Goal: Task Accomplishment & Management: Use online tool/utility

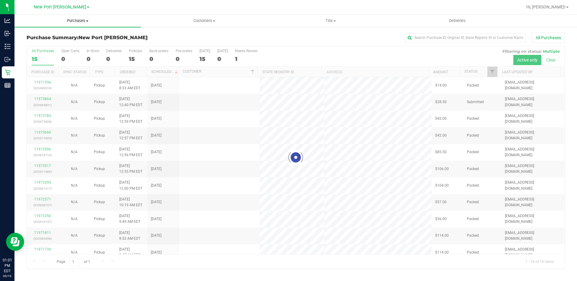
click at [79, 23] on span "Purchases" at bounding box center [77, 20] width 127 height 5
click at [48, 44] on span "Fulfillment" at bounding box center [32, 43] width 37 height 5
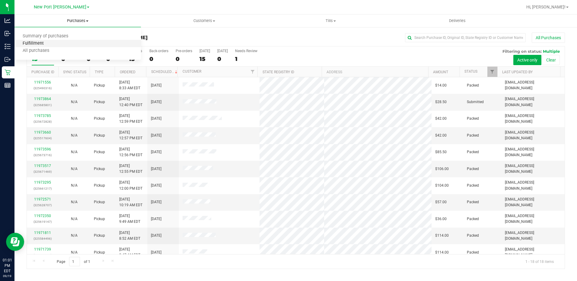
click at [27, 45] on span "Fulfillment" at bounding box center [32, 43] width 37 height 5
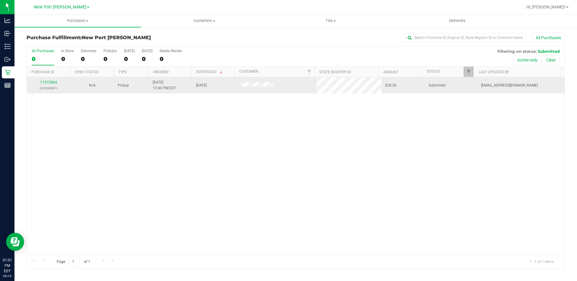
click at [54, 80] on div "11973864 (325685801)" at bounding box center [48, 85] width 37 height 11
click at [55, 82] on link "11973864" at bounding box center [48, 82] width 17 height 4
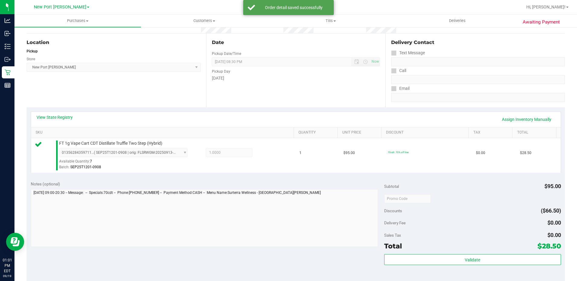
scroll to position [181, 0]
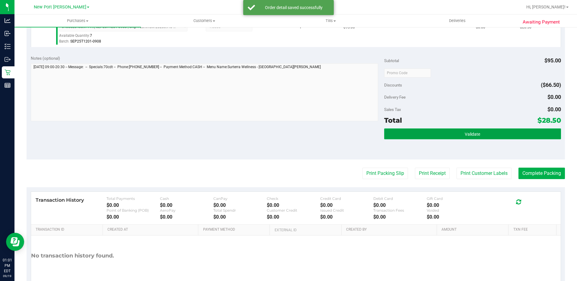
click at [456, 135] on button "Validate" at bounding box center [472, 134] width 177 height 11
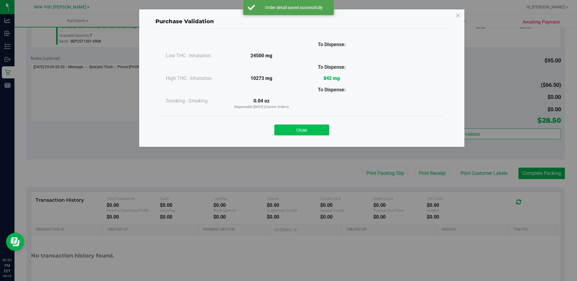
click at [310, 129] on button "Close" at bounding box center [301, 130] width 55 height 11
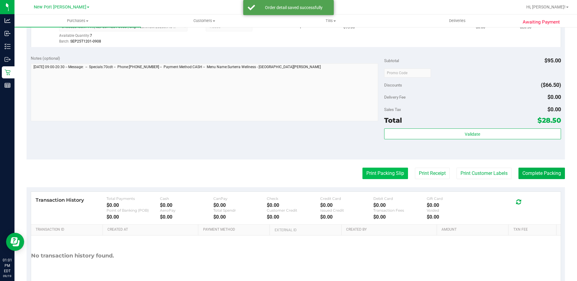
click at [364, 173] on button "Print Packing Slip" at bounding box center [386, 173] width 46 height 11
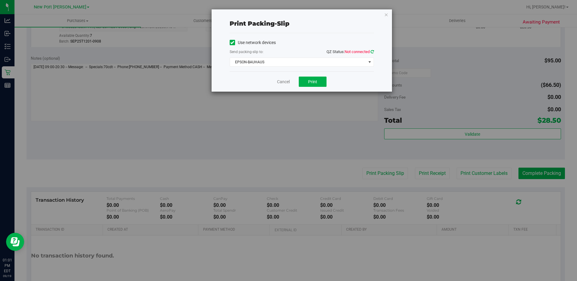
click at [373, 53] on icon at bounding box center [372, 52] width 3 height 4
click at [369, 59] on span "select" at bounding box center [370, 62] width 8 height 8
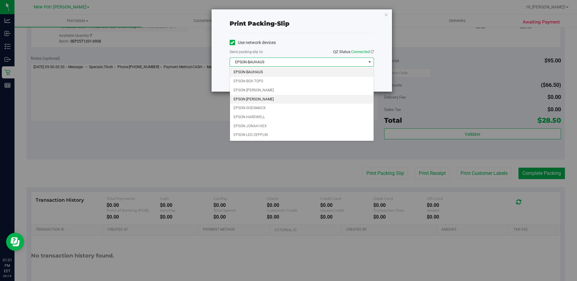
click at [271, 99] on li "EPSON-[PERSON_NAME]" at bounding box center [302, 99] width 144 height 9
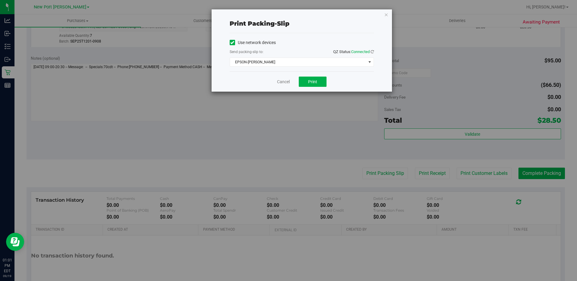
click at [239, 77] on div "Cancel Print" at bounding box center [302, 82] width 144 height 20
click at [319, 87] on button "Print" at bounding box center [313, 82] width 28 height 10
click at [278, 85] on link "Cancel" at bounding box center [283, 82] width 13 height 6
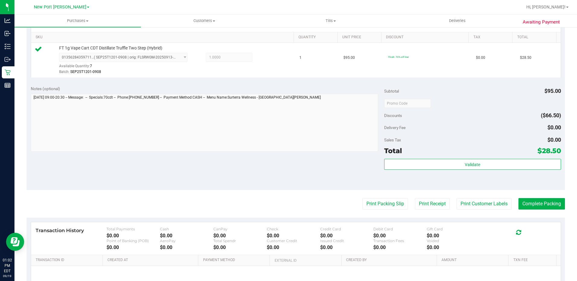
scroll to position [151, 0]
click at [547, 210] on button "Complete Packing" at bounding box center [542, 203] width 46 height 11
